Goal: Find contact information: Obtain details needed to contact an individual or organization

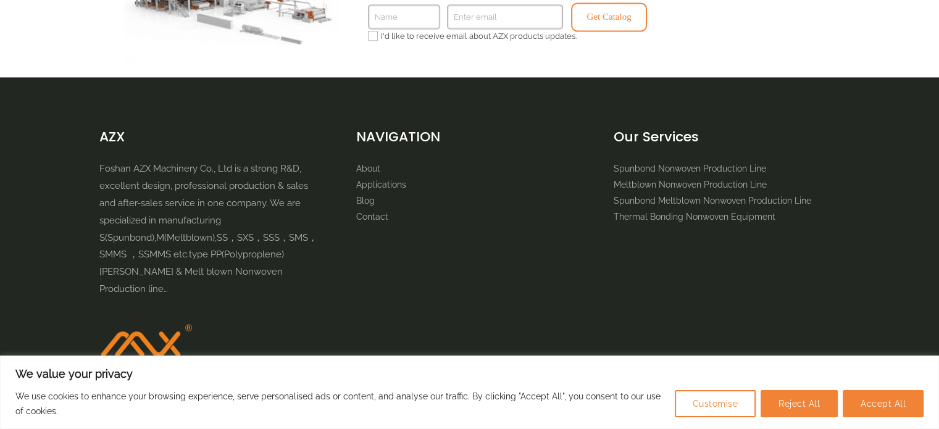
scroll to position [1889, 0]
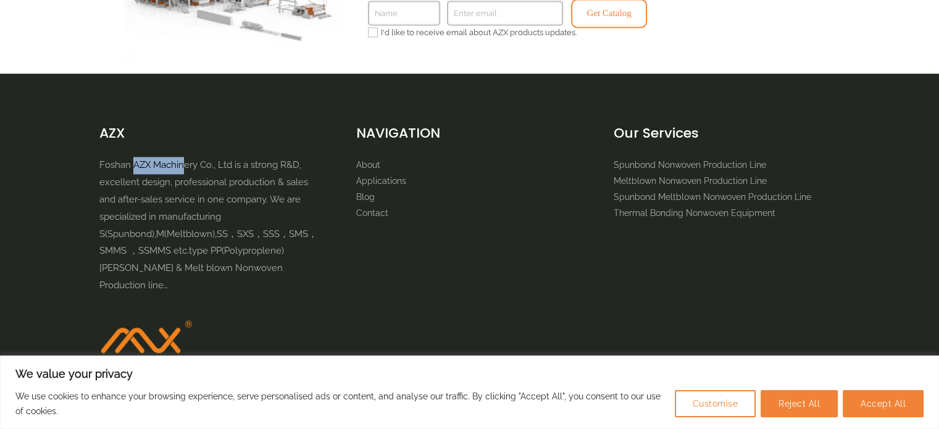
drag, startPoint x: 134, startPoint y: 162, endPoint x: 87, endPoint y: 162, distance: 46.9
click at [178, 162] on p "Foshan AZX Machinery Co., Ltd is a strong R&D, excellent design, professional p…" at bounding box center [212, 226] width 227 height 138
drag, startPoint x: 91, startPoint y: 160, endPoint x: 227, endPoint y: 157, distance: 135.8
click at [230, 159] on div "AZX Foshan AZX Machinery Co., Ltd is a strong R&D, excellent design, profession…" at bounding box center [469, 259] width 939 height 272
copy p "Foshan AZX Machinery Co., Ltd"
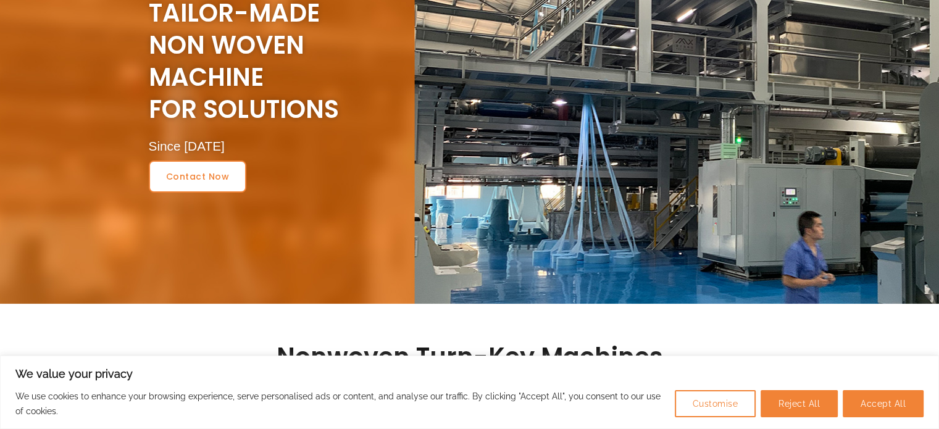
scroll to position [0, 0]
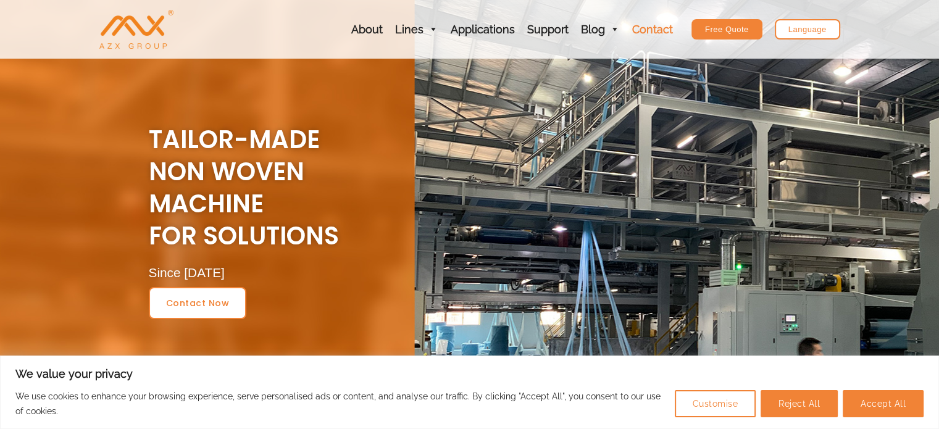
click at [650, 35] on link "Contact" at bounding box center [652, 29] width 53 height 59
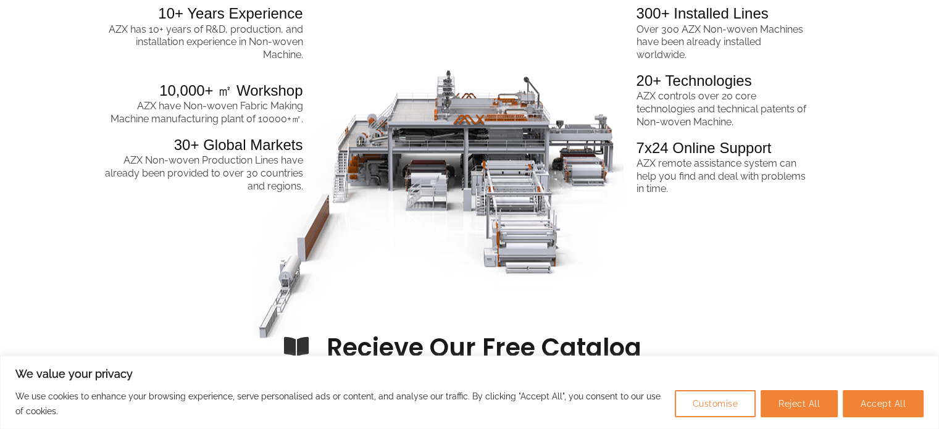
scroll to position [1482, 0]
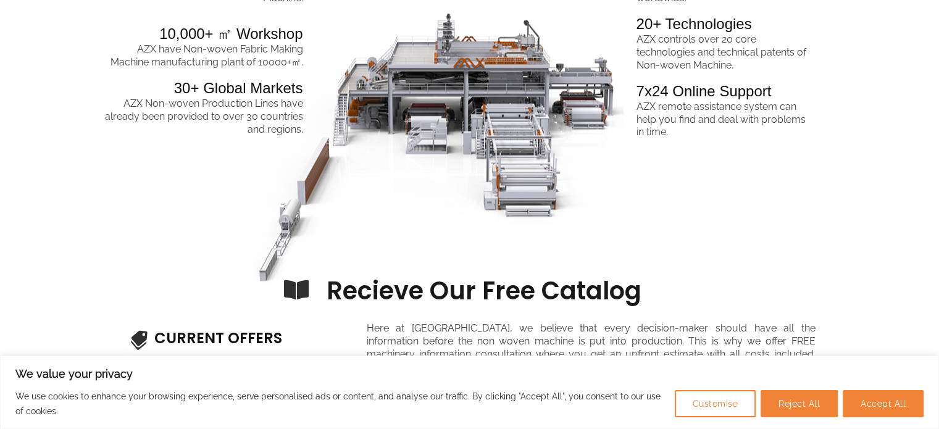
click at [98, 192] on div "10+ Years Experience AZX has 10+ years of R&D, production, and installation exp…" at bounding box center [192, 72] width 235 height 263
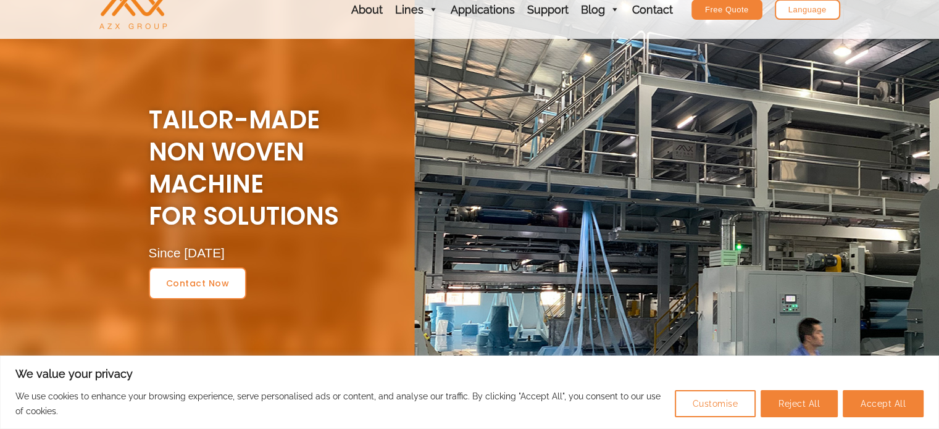
scroll to position [0, 0]
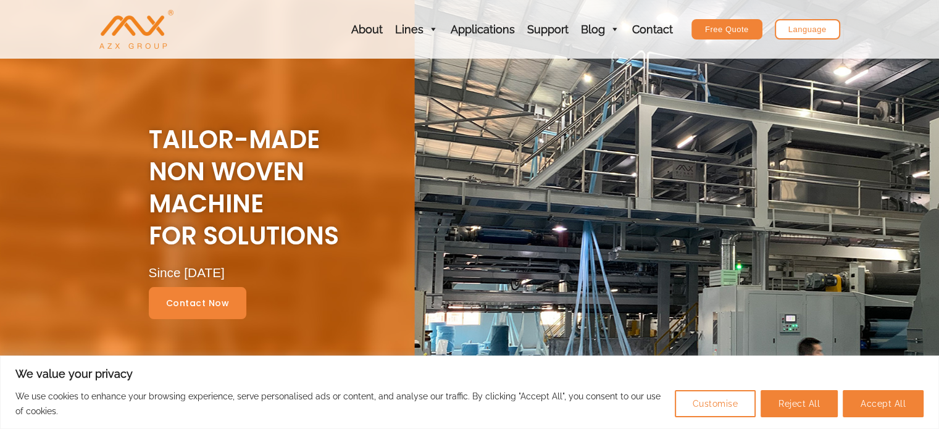
click at [204, 306] on span "contact now" at bounding box center [198, 303] width 64 height 9
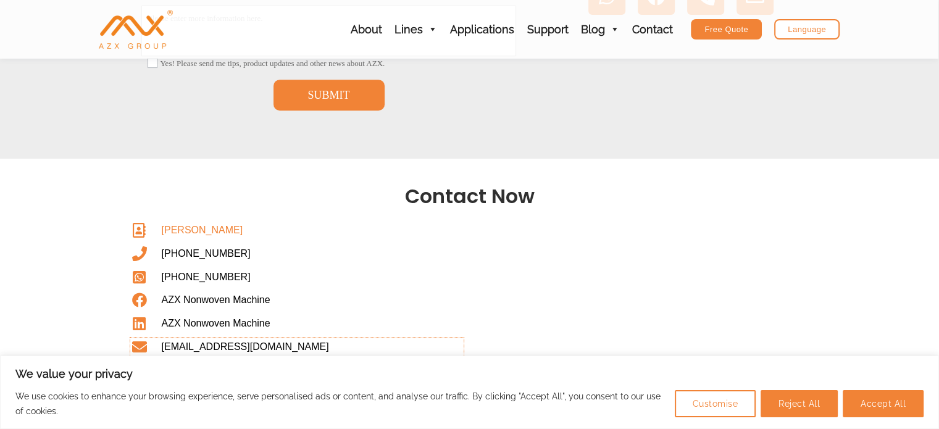
scroll to position [617, 0]
